Goal: Find specific page/section: Find specific page/section

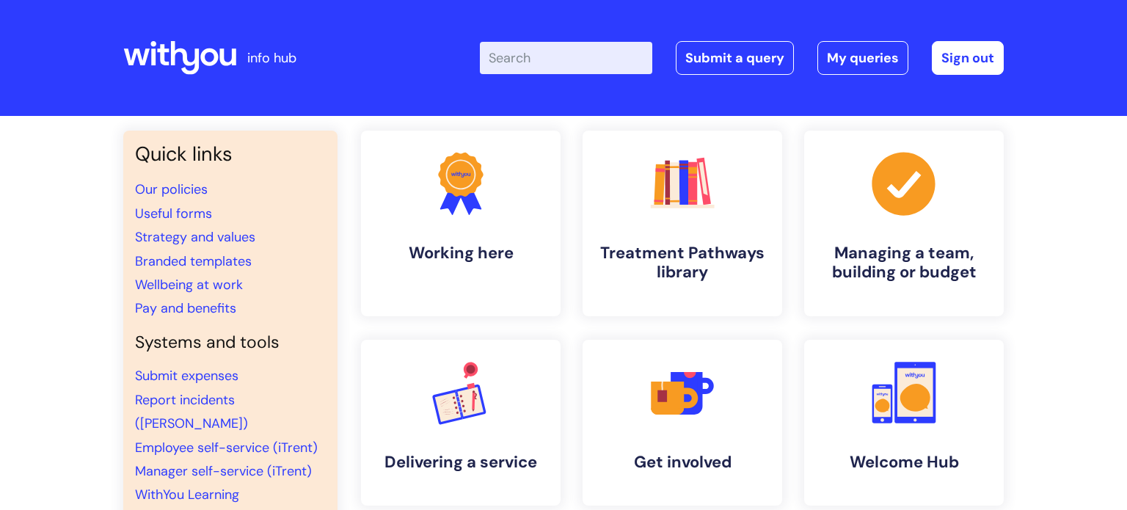
click at [547, 57] on input "Enter your search term here..." at bounding box center [566, 58] width 172 height 32
type input "vac"
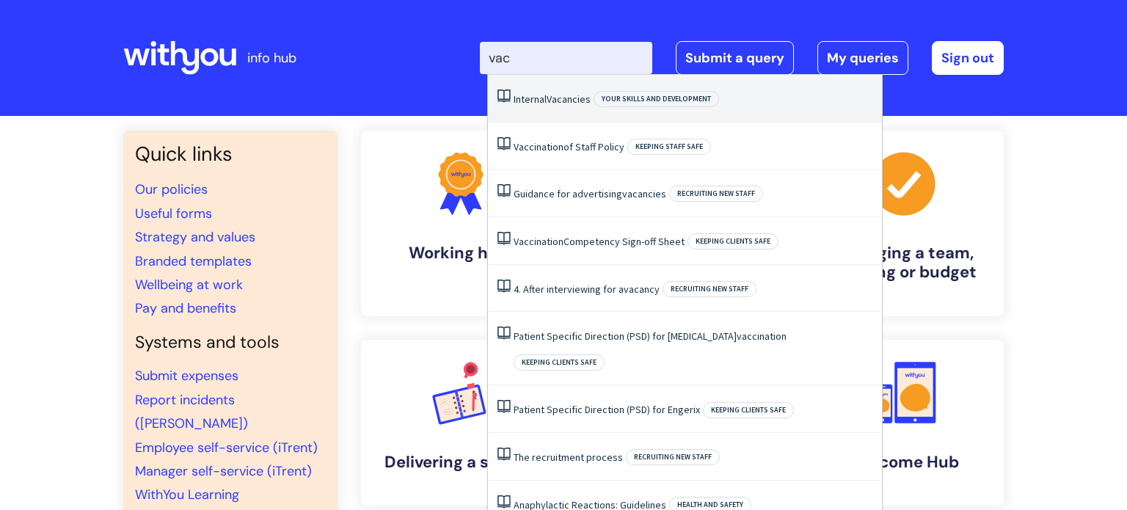
click at [567, 103] on span "Vacancies" at bounding box center [569, 98] width 44 height 13
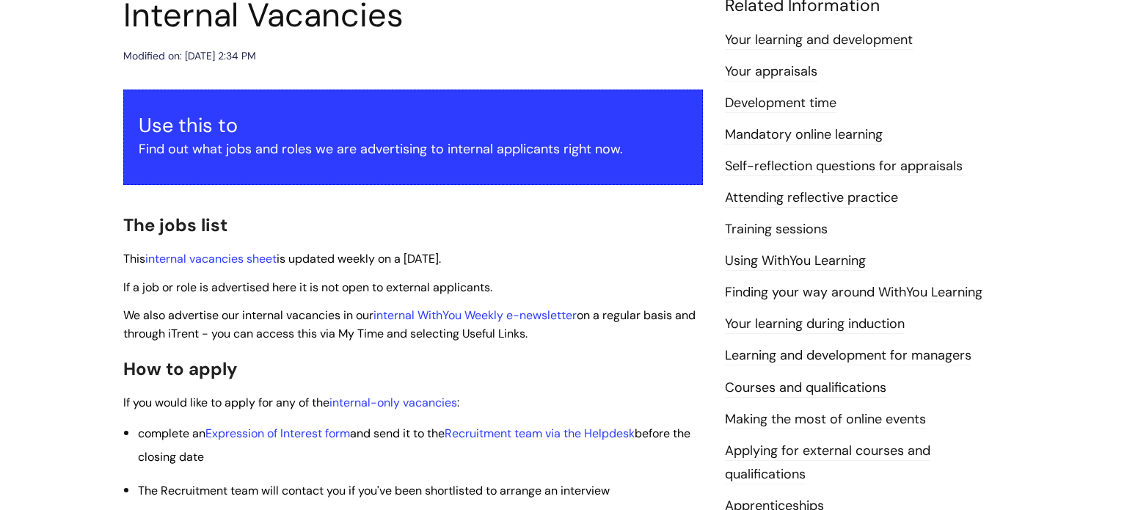
scroll to position [189, 0]
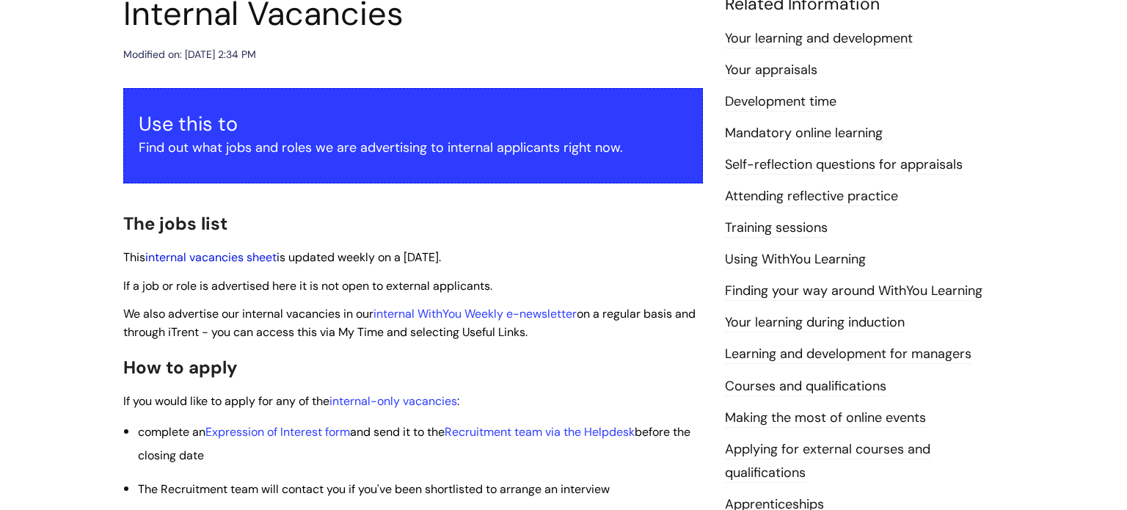
click at [227, 255] on link "internal vacancies sheet" at bounding box center [210, 256] width 131 height 15
